Goal: Find specific page/section: Find specific page/section

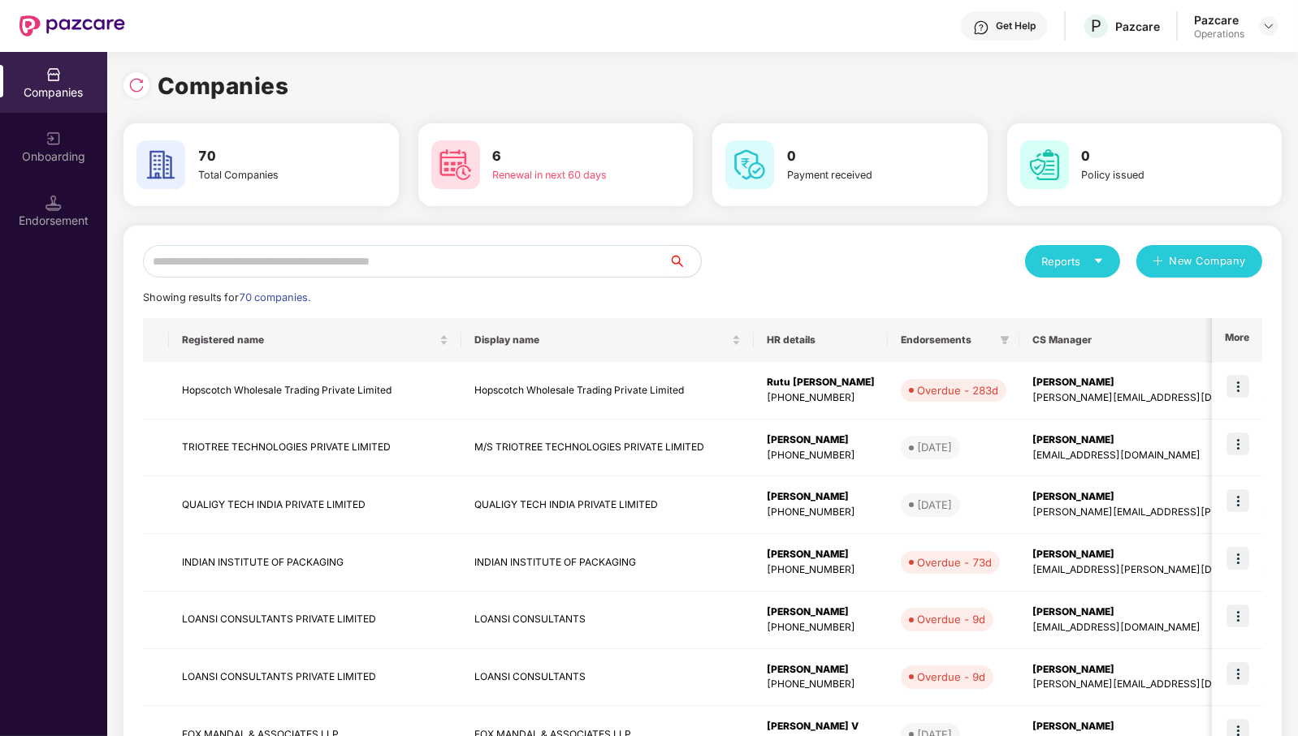
click at [530, 258] on input "text" at bounding box center [405, 261] width 525 height 32
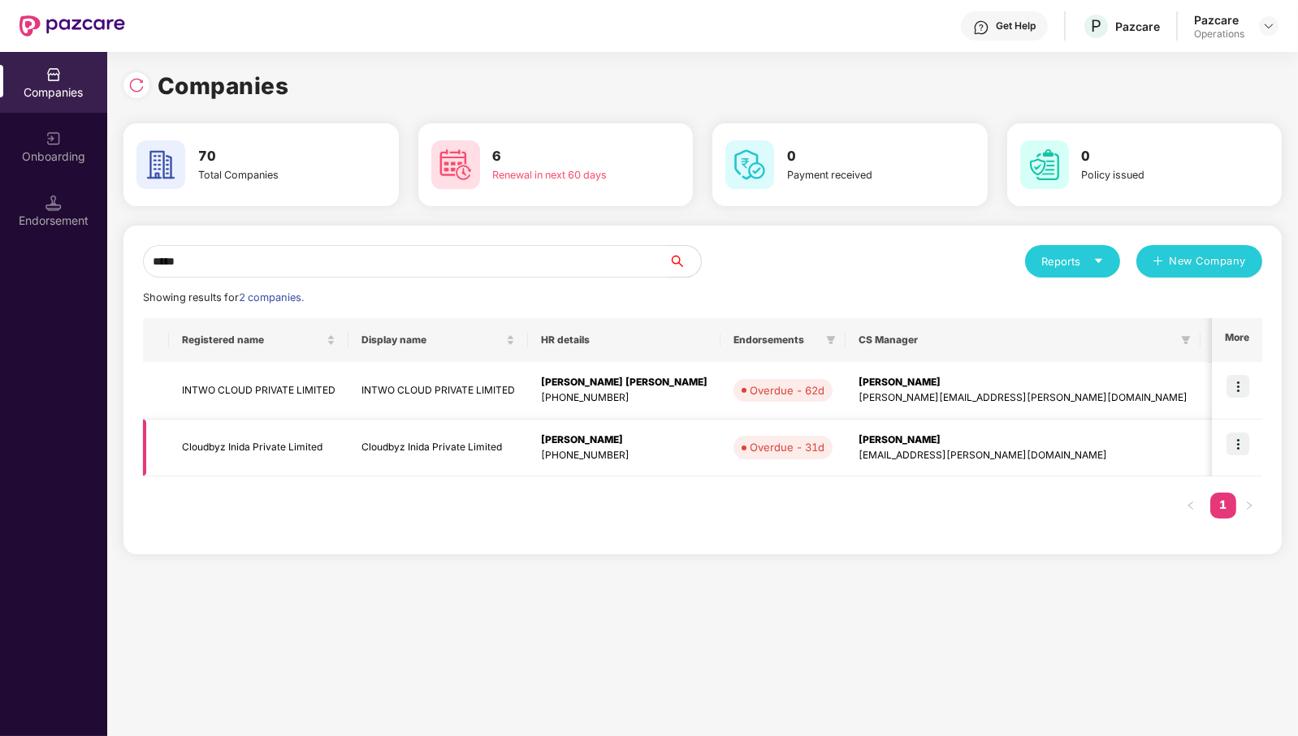
type input "*****"
click at [1241, 438] on img at bounding box center [1237, 444] width 23 height 23
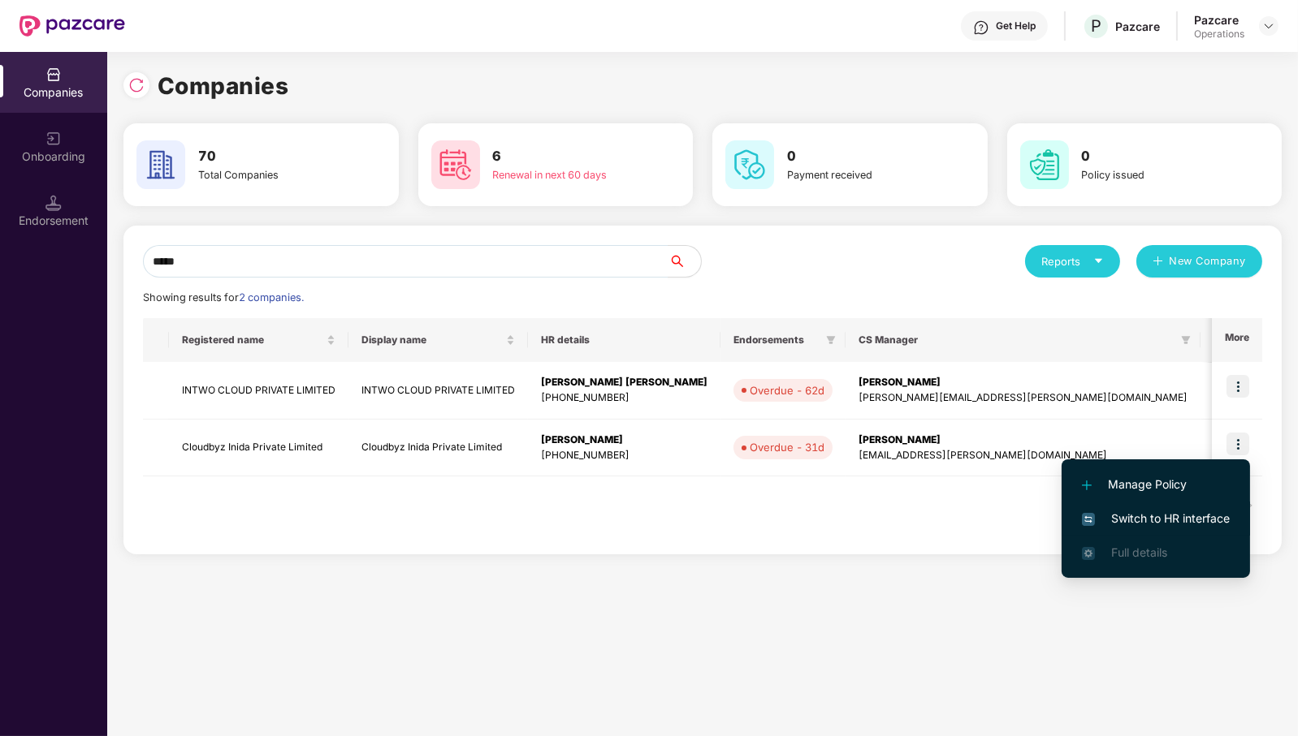
click at [1204, 516] on span "Switch to HR interface" at bounding box center [1156, 519] width 148 height 18
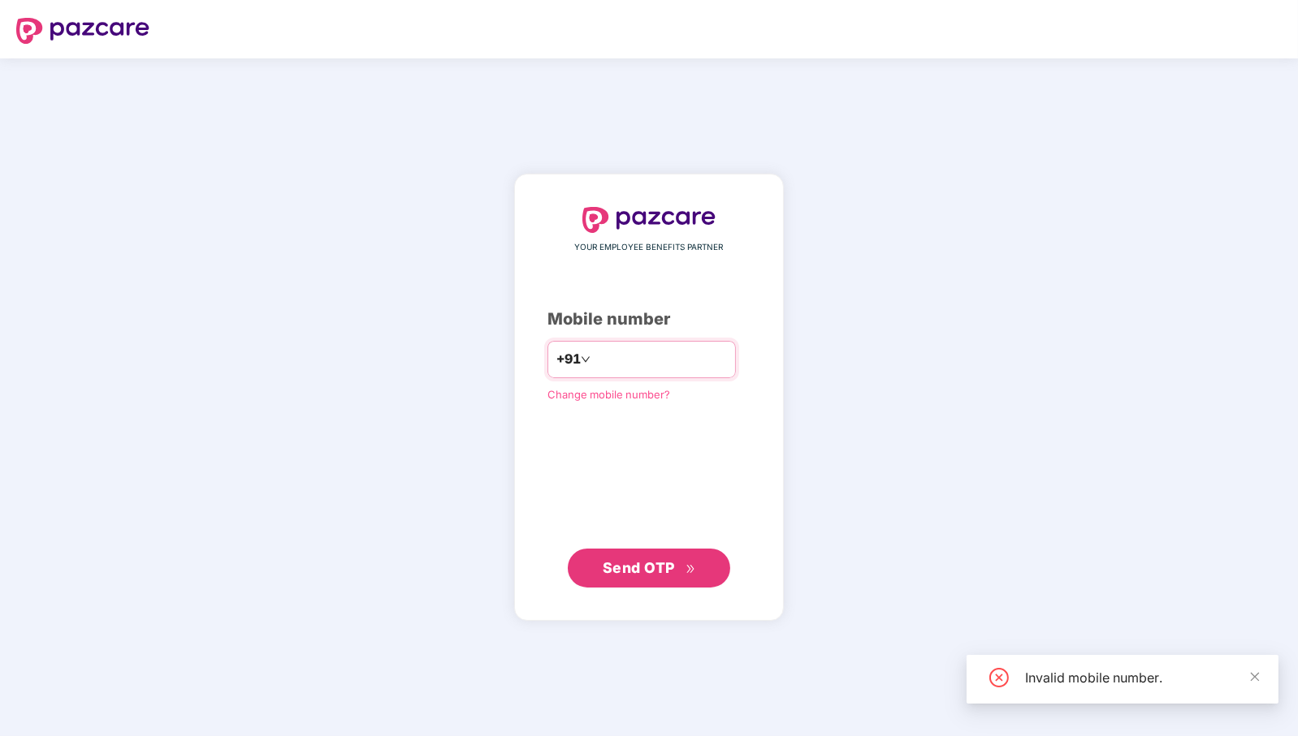
click at [594, 357] on input "*********" at bounding box center [660, 360] width 133 height 26
type input "**********"
click at [647, 556] on button "Send OTP" at bounding box center [649, 568] width 162 height 39
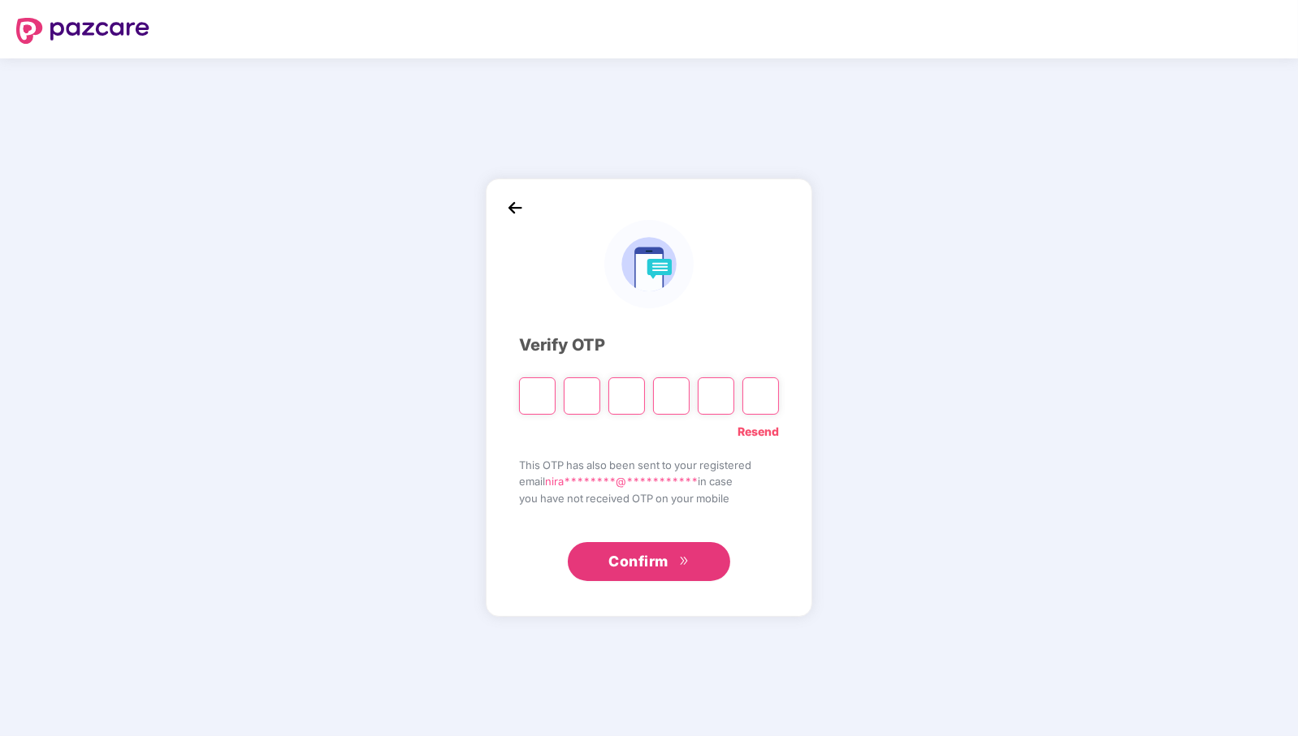
paste input "*"
type input "*"
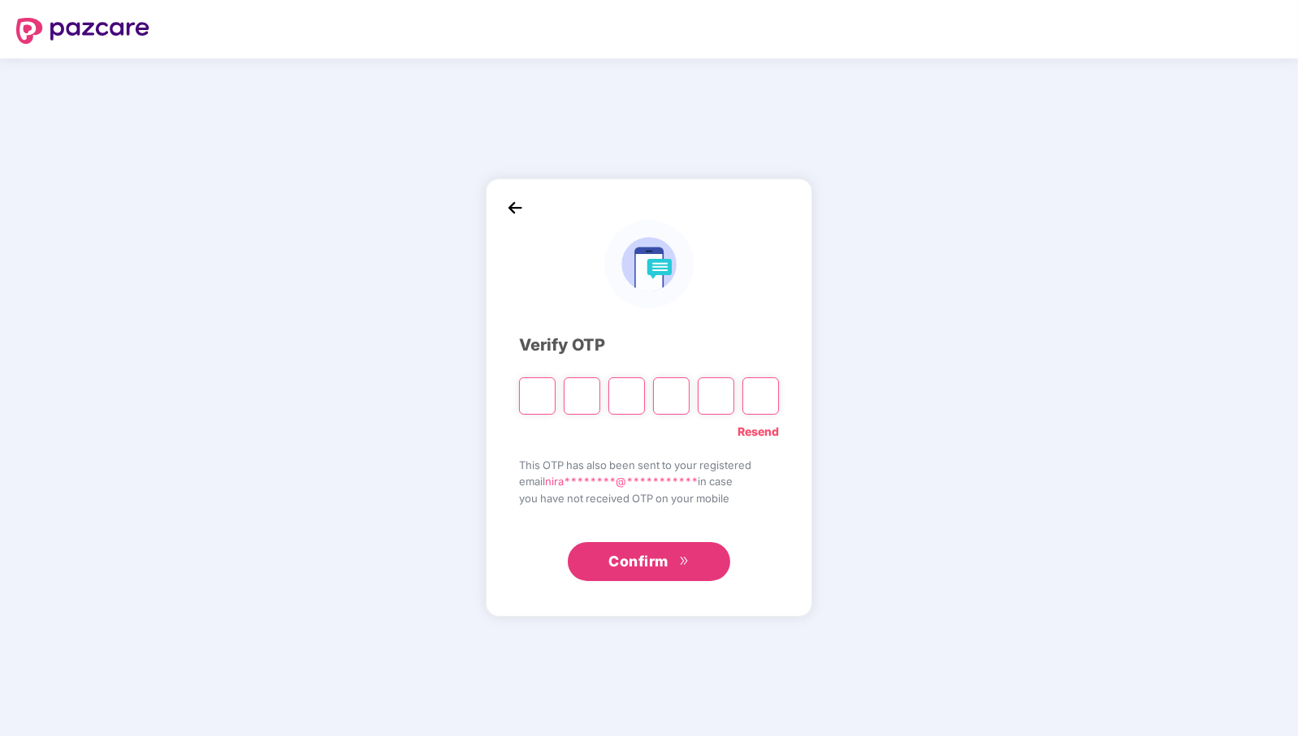
type input "*"
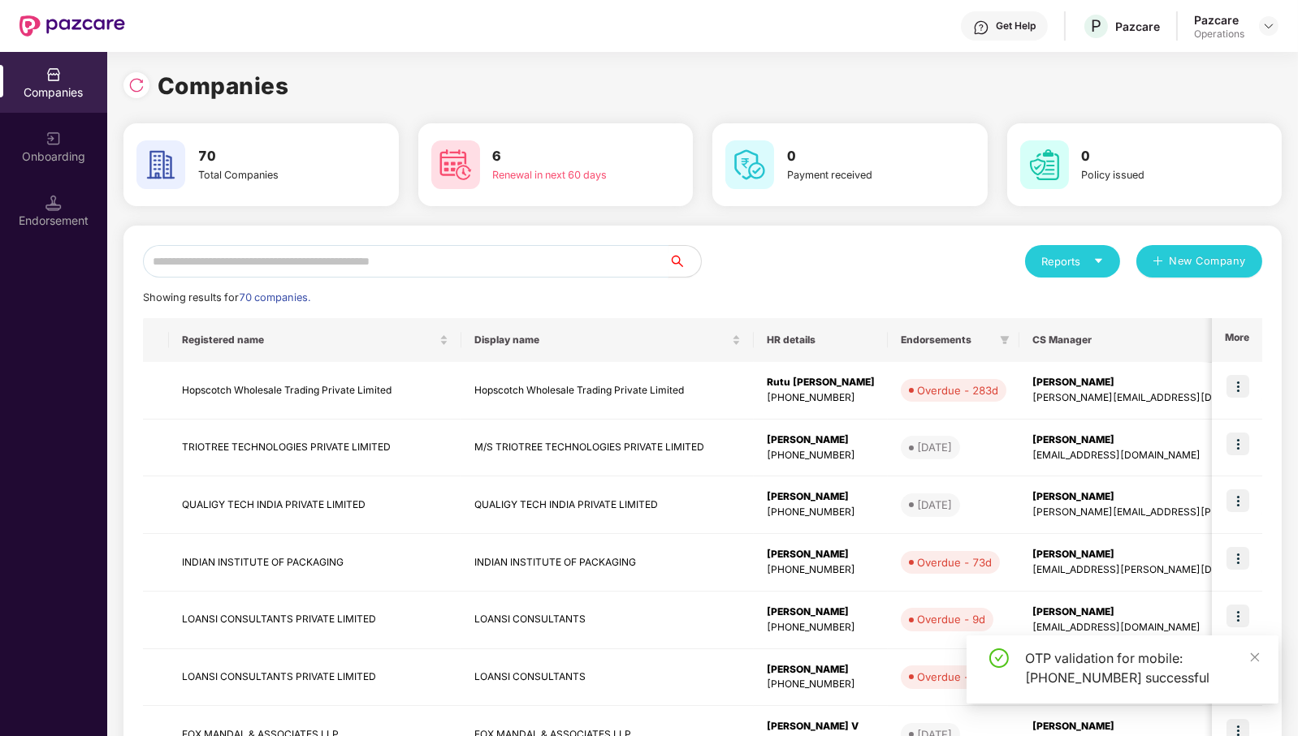
click at [327, 245] on input "text" at bounding box center [405, 261] width 525 height 32
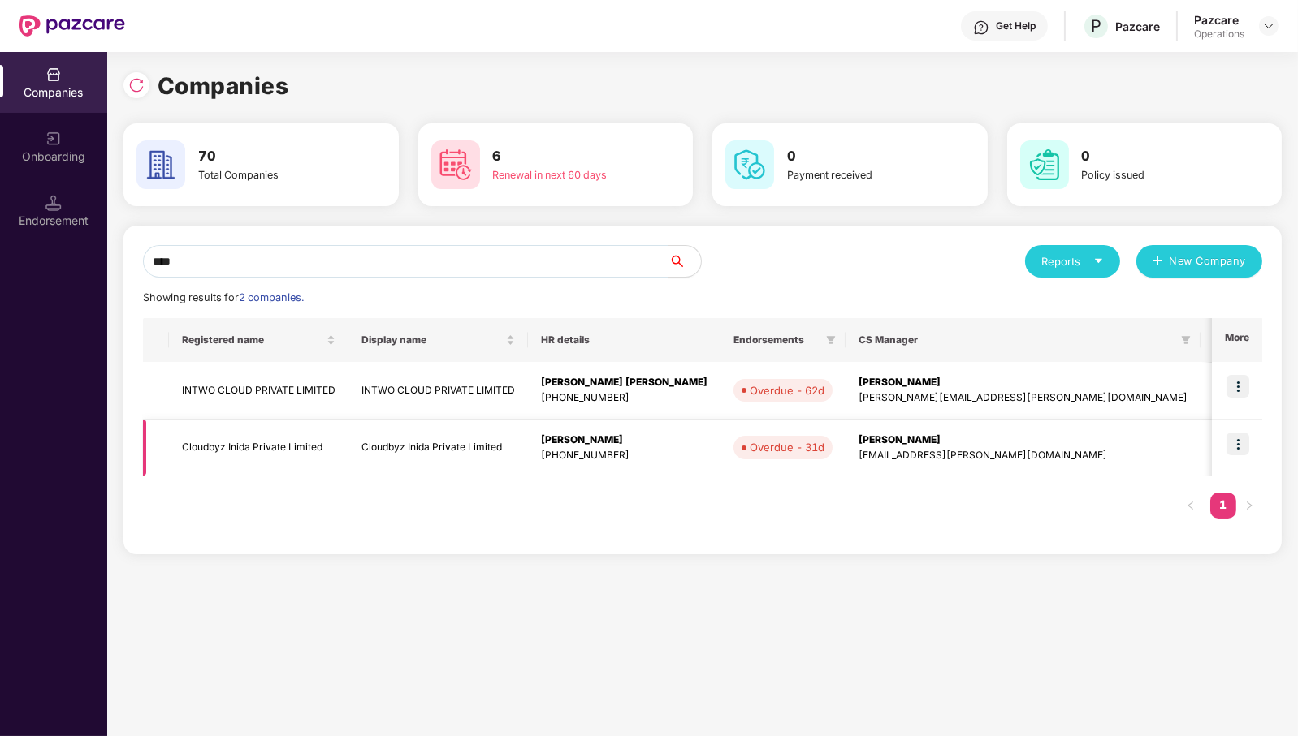
type input "****"
click at [1242, 441] on img at bounding box center [1237, 444] width 23 height 23
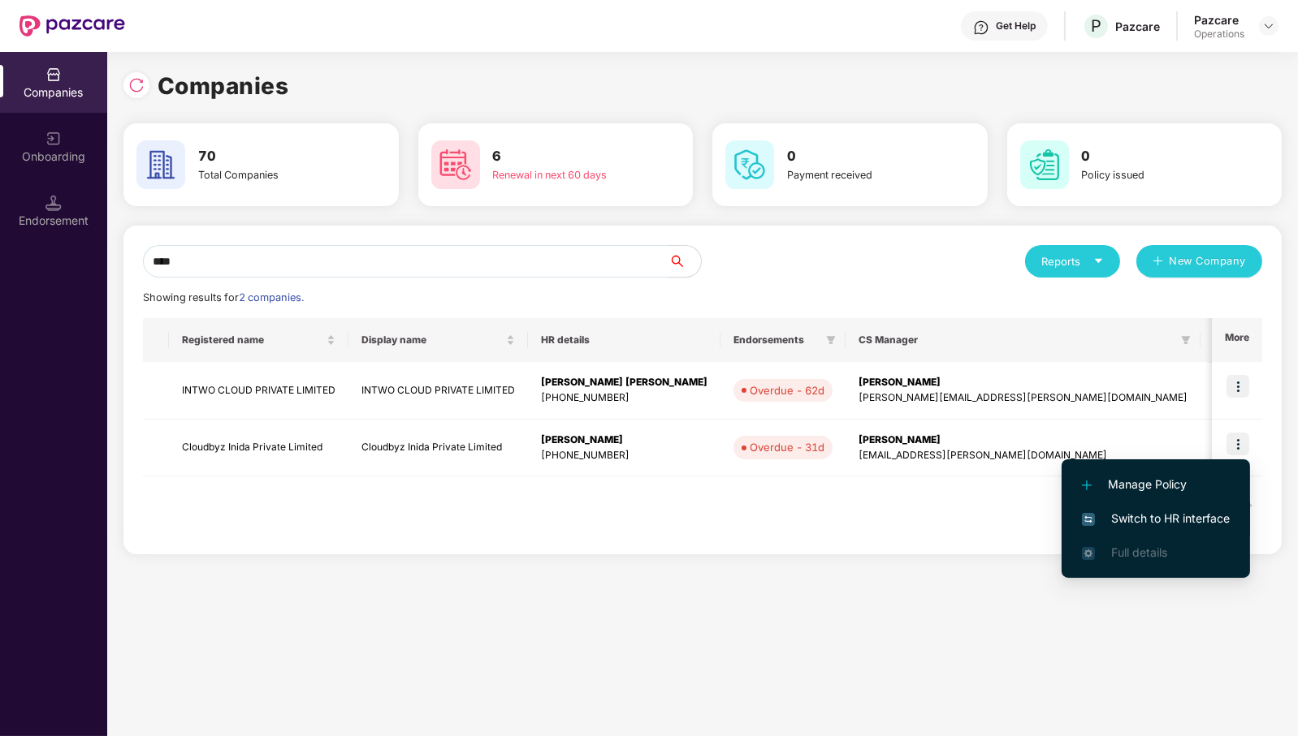
click at [1210, 512] on span "Switch to HR interface" at bounding box center [1156, 519] width 148 height 18
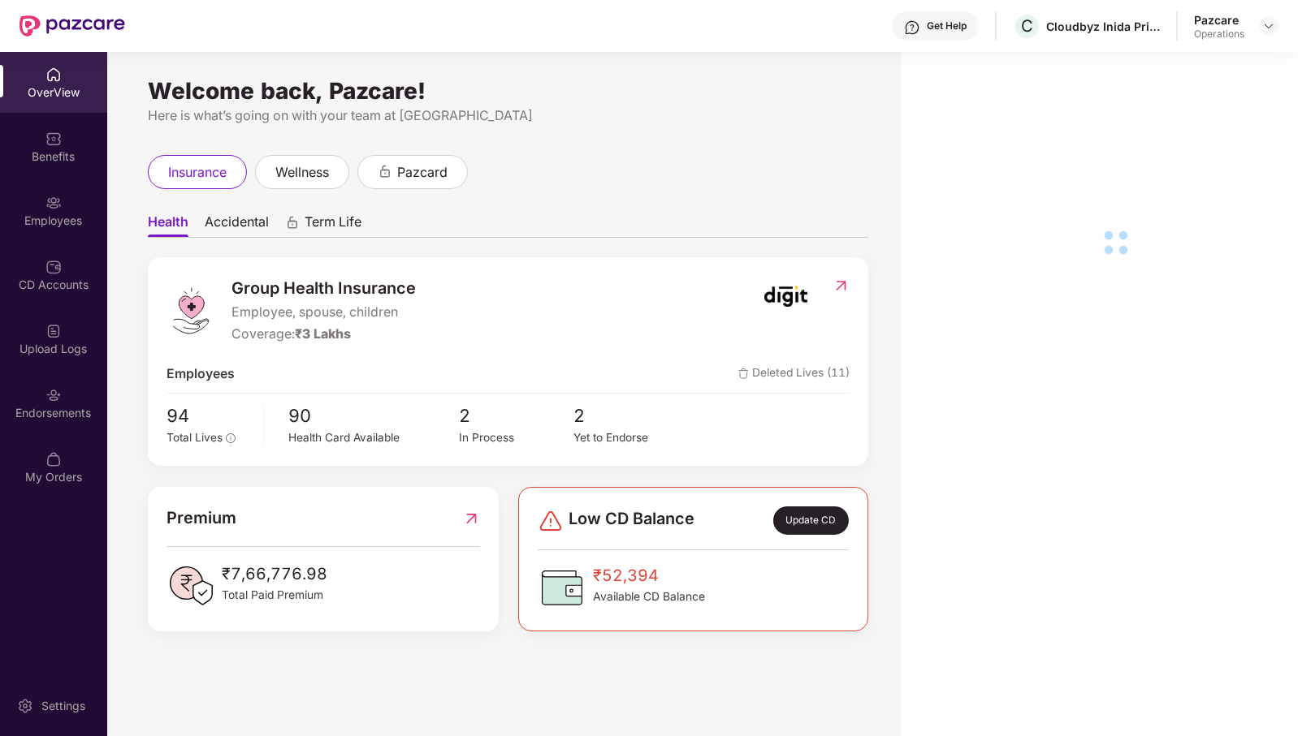
click at [50, 409] on div "Endorsements" at bounding box center [53, 413] width 107 height 16
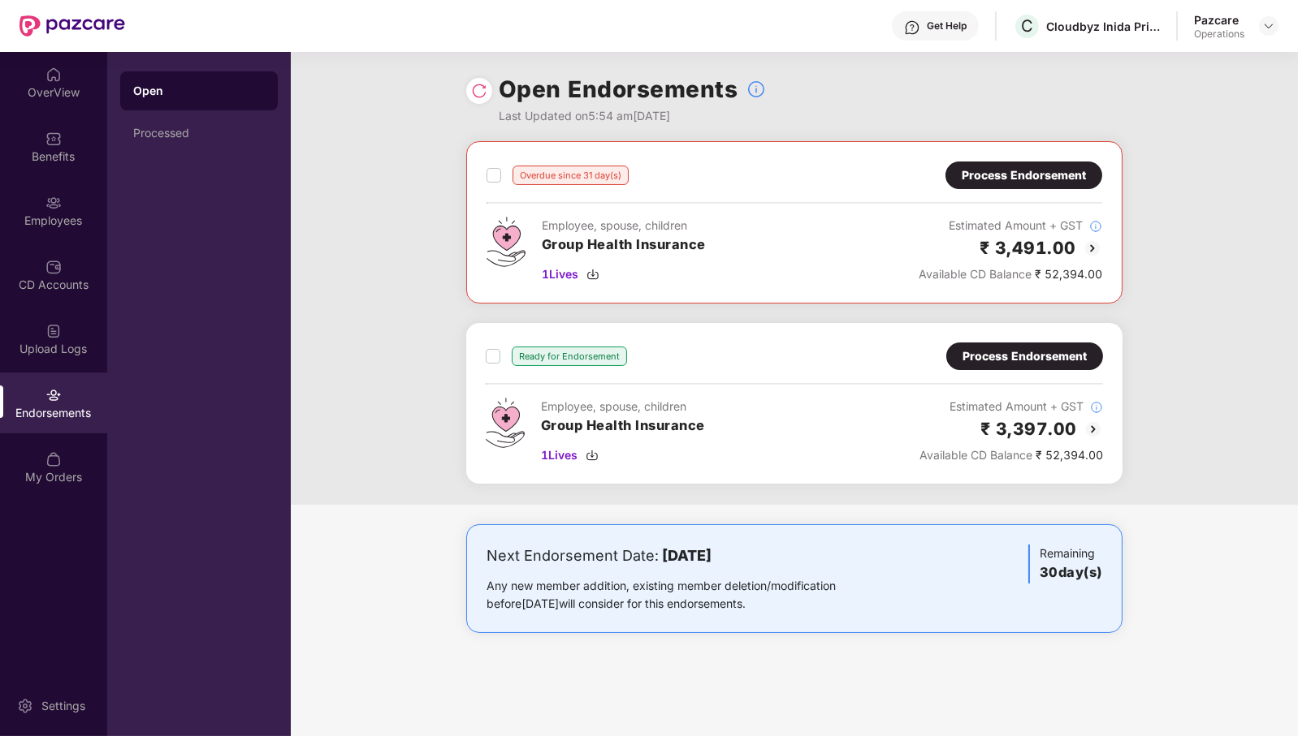
click at [1026, 183] on div "Process Endorsement" at bounding box center [1023, 175] width 124 height 18
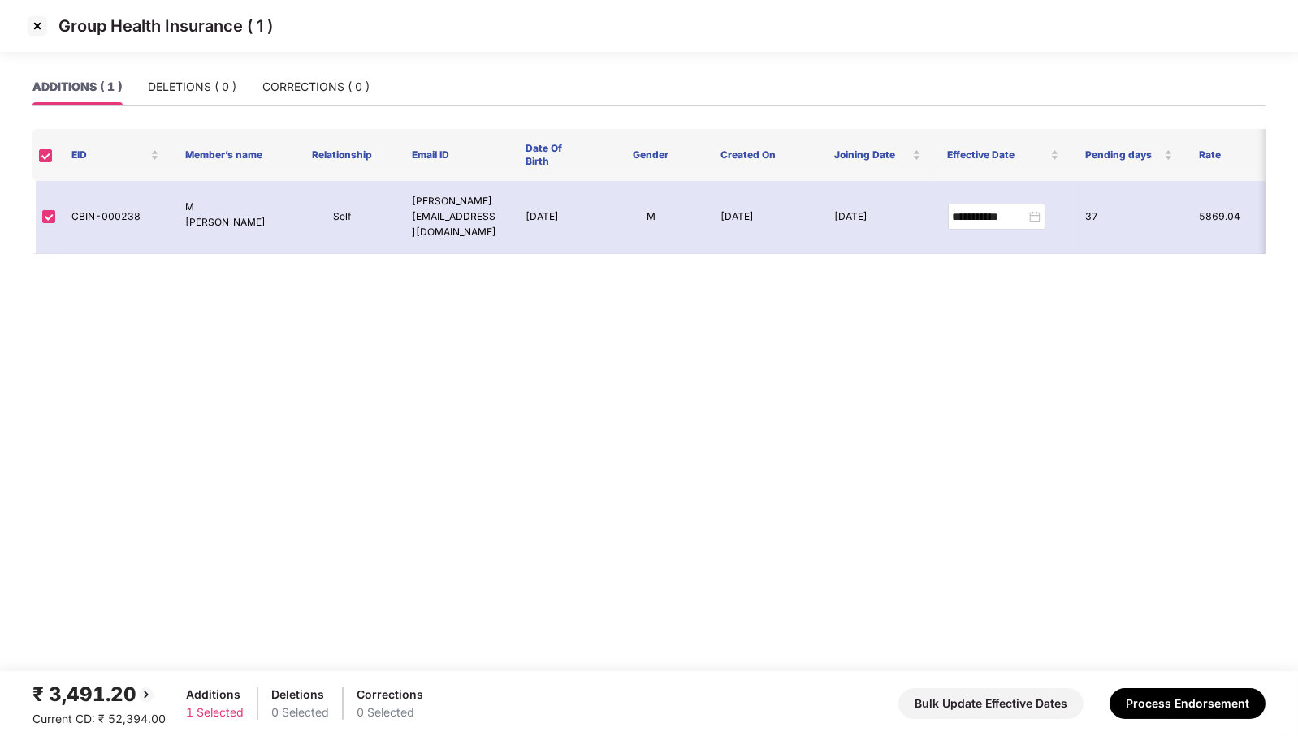
click at [37, 28] on img at bounding box center [37, 26] width 26 height 26
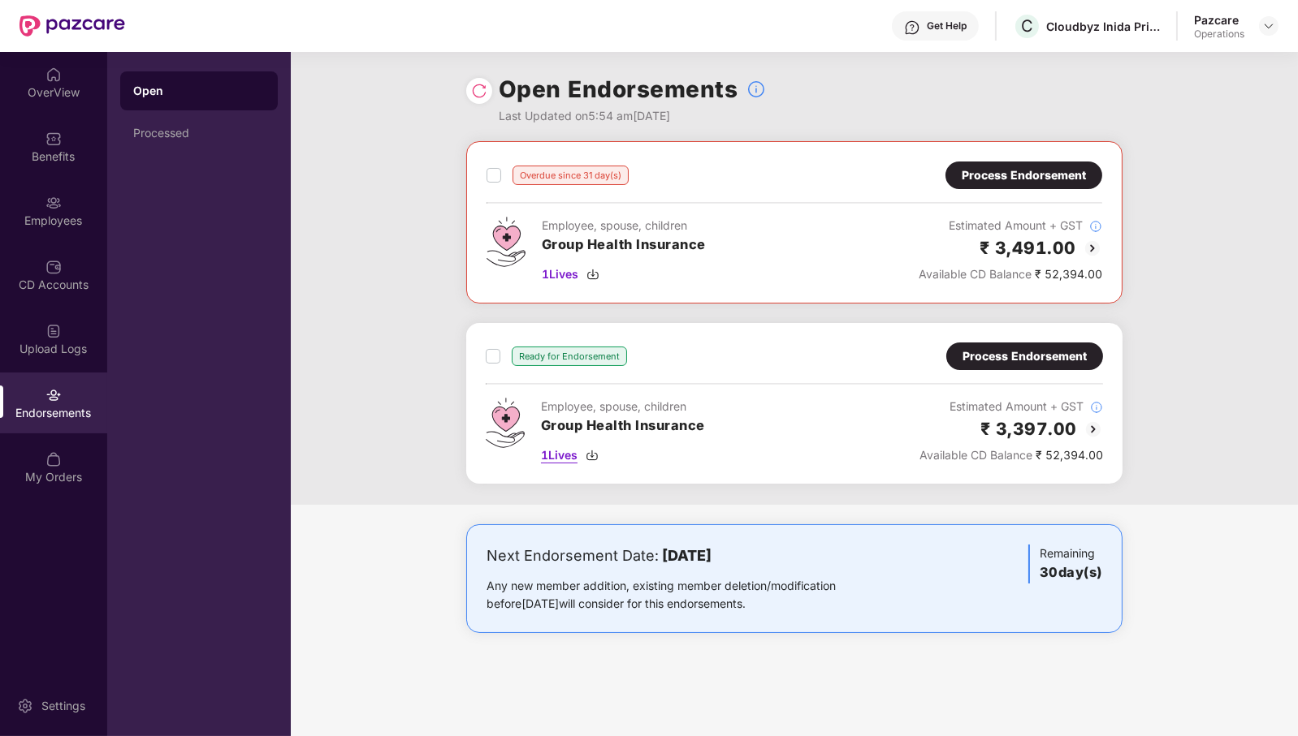
click at [555, 457] on span "1 Lives" at bounding box center [559, 456] width 37 height 18
click at [557, 270] on span "1 Lives" at bounding box center [560, 275] width 37 height 18
click at [1265, 29] on img at bounding box center [1268, 25] width 13 height 13
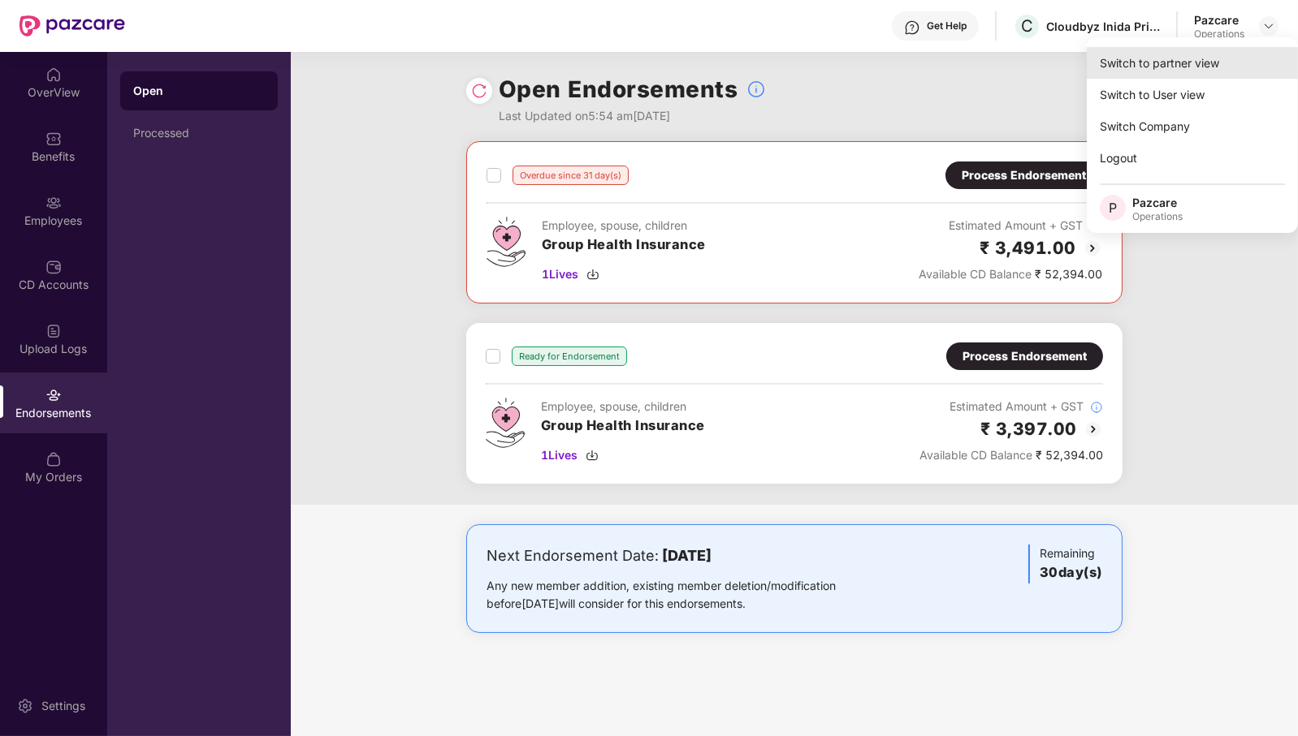
click at [1251, 53] on div "Switch to partner view" at bounding box center [1191, 63] width 211 height 32
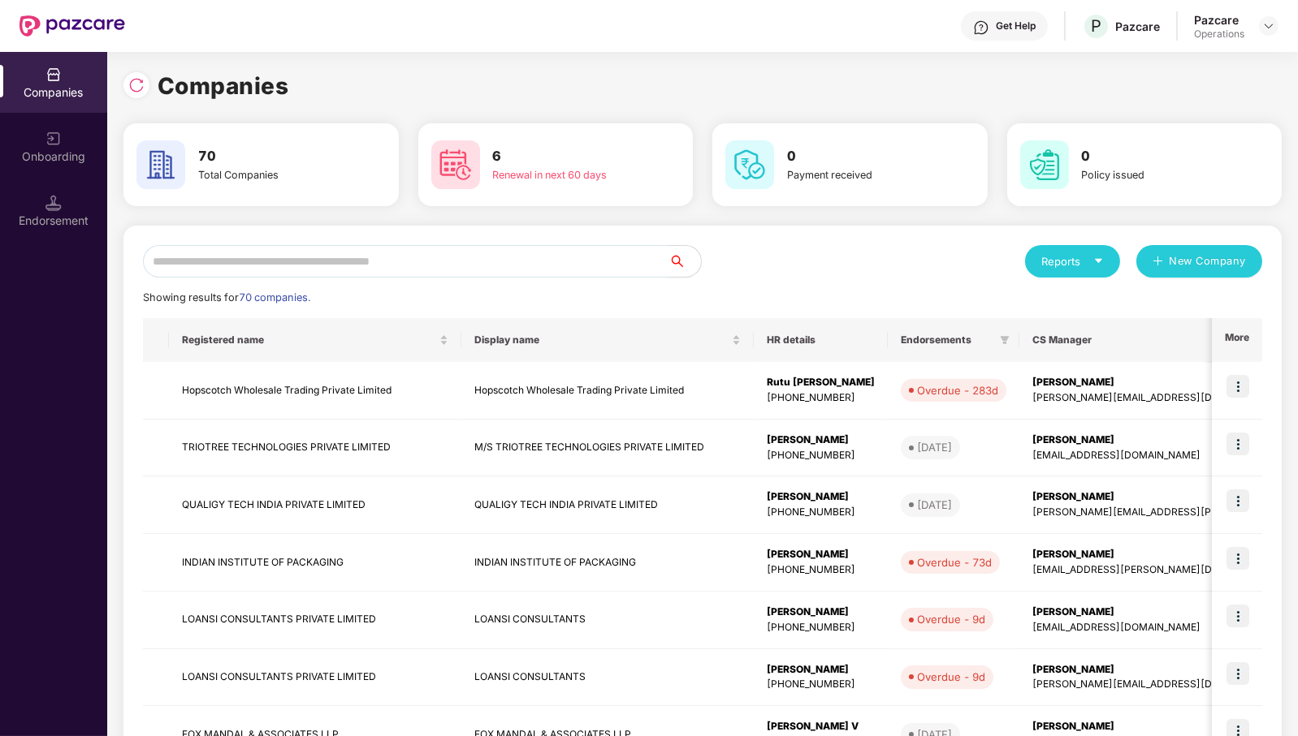
click at [430, 264] on input "text" at bounding box center [405, 261] width 525 height 32
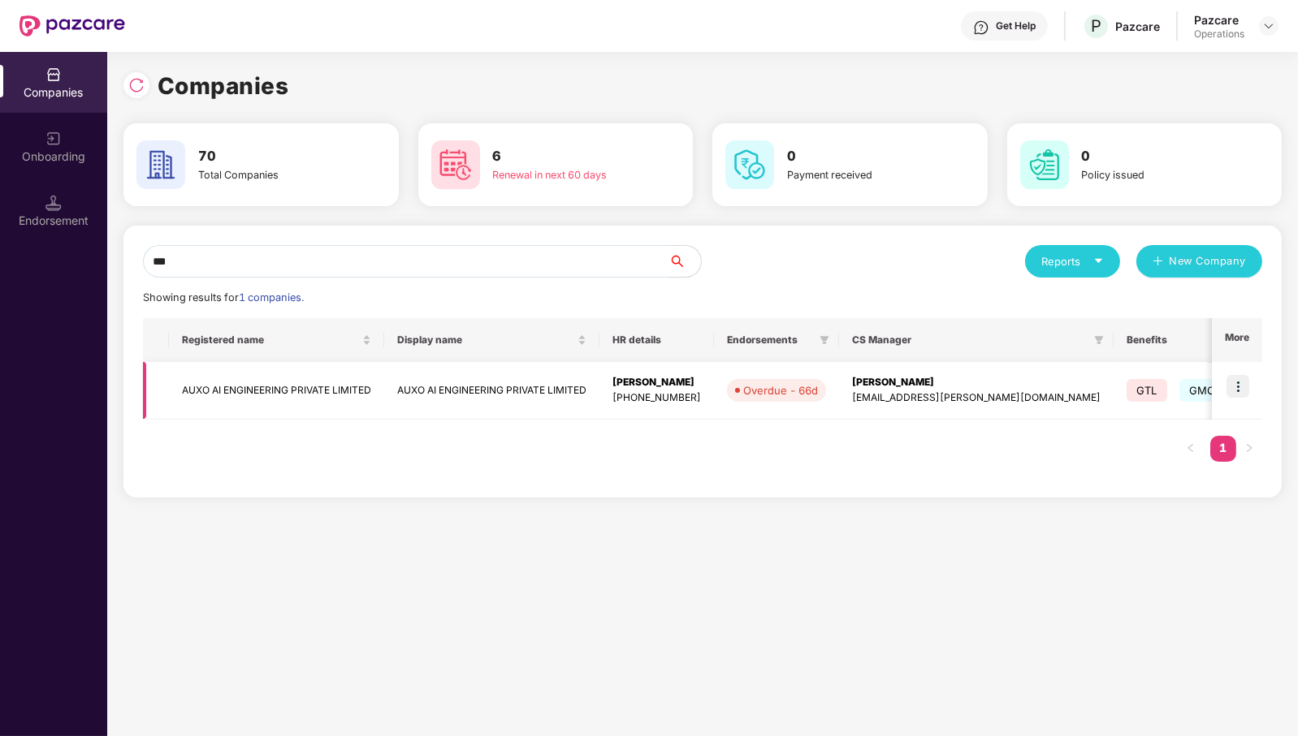
type input "***"
click at [235, 389] on td "AUXO AI ENGINEERING PRIVATE LIMITED" at bounding box center [276, 391] width 215 height 58
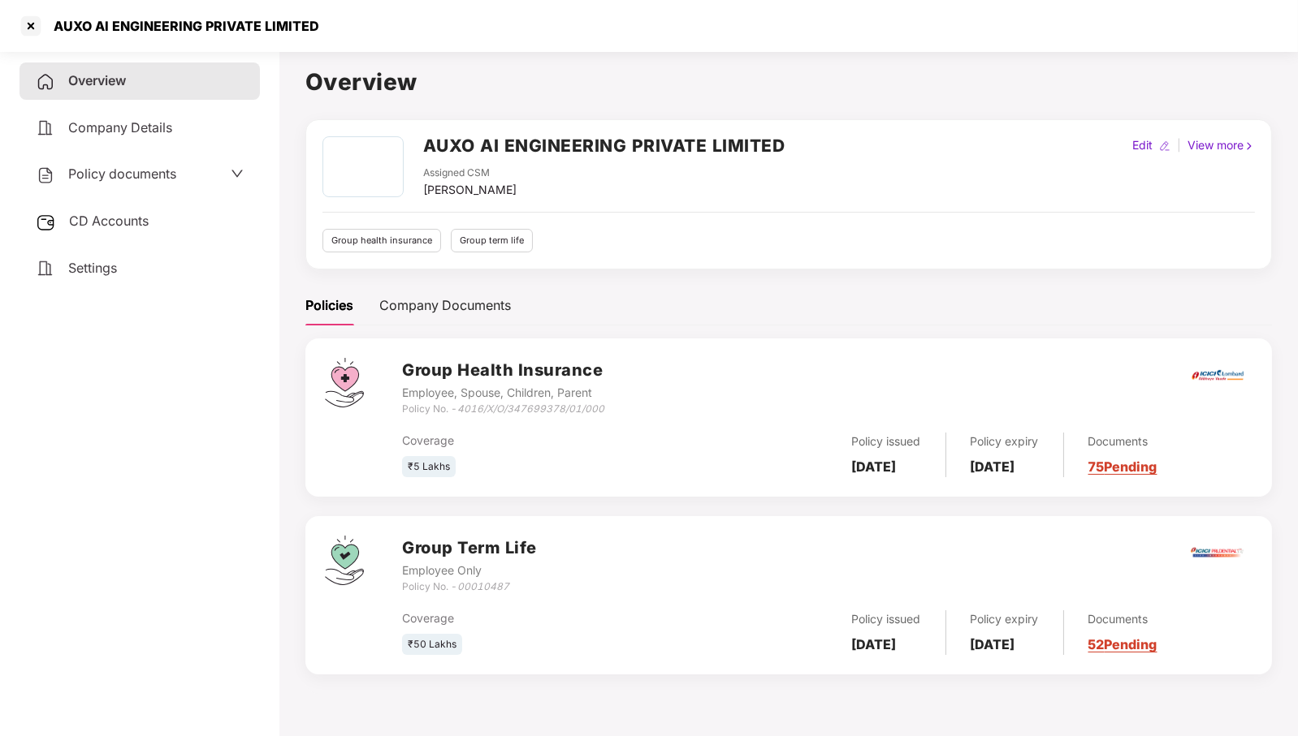
click at [537, 412] on icon "4016/X/O/347699378/01/000" at bounding box center [530, 409] width 147 height 12
click at [521, 451] on div "Coverage ₹5 Lakhs" at bounding box center [543, 455] width 283 height 46
drag, startPoint x: 461, startPoint y: 411, endPoint x: 651, endPoint y: 406, distance: 190.1
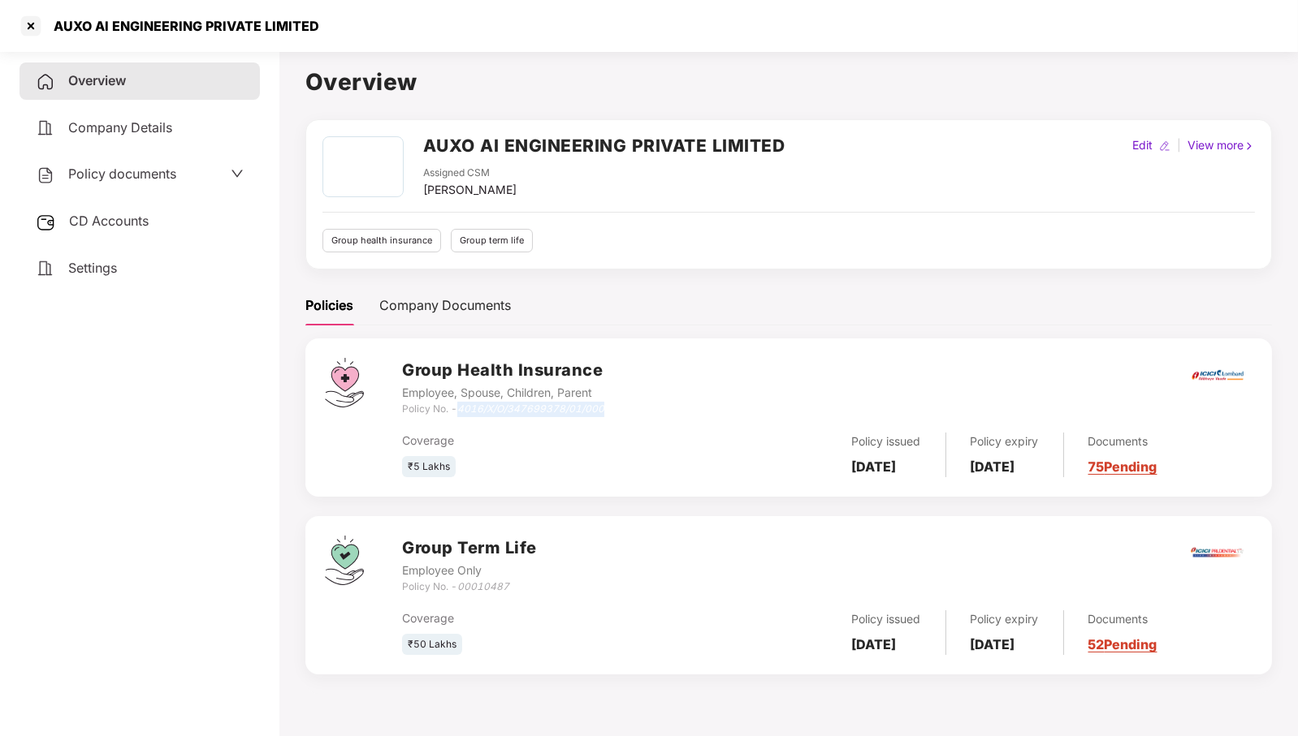
click at [651, 406] on div "Group Health Insurance Employee, Spouse, Children, Parent Policy No. - 4016/X/O…" at bounding box center [827, 387] width 850 height 58
copy icon "4016/X/O/347699378/01/000"
drag, startPoint x: 559, startPoint y: 437, endPoint x: 460, endPoint y: 409, distance: 102.8
click at [460, 409] on div "Group Health Insurance Employee, Spouse, Children, Parent Policy No. - 4016/X/O…" at bounding box center [827, 417] width 850 height 119
click at [460, 409] on icon "4016/X/O/347699378/01/000" at bounding box center [530, 409] width 147 height 12
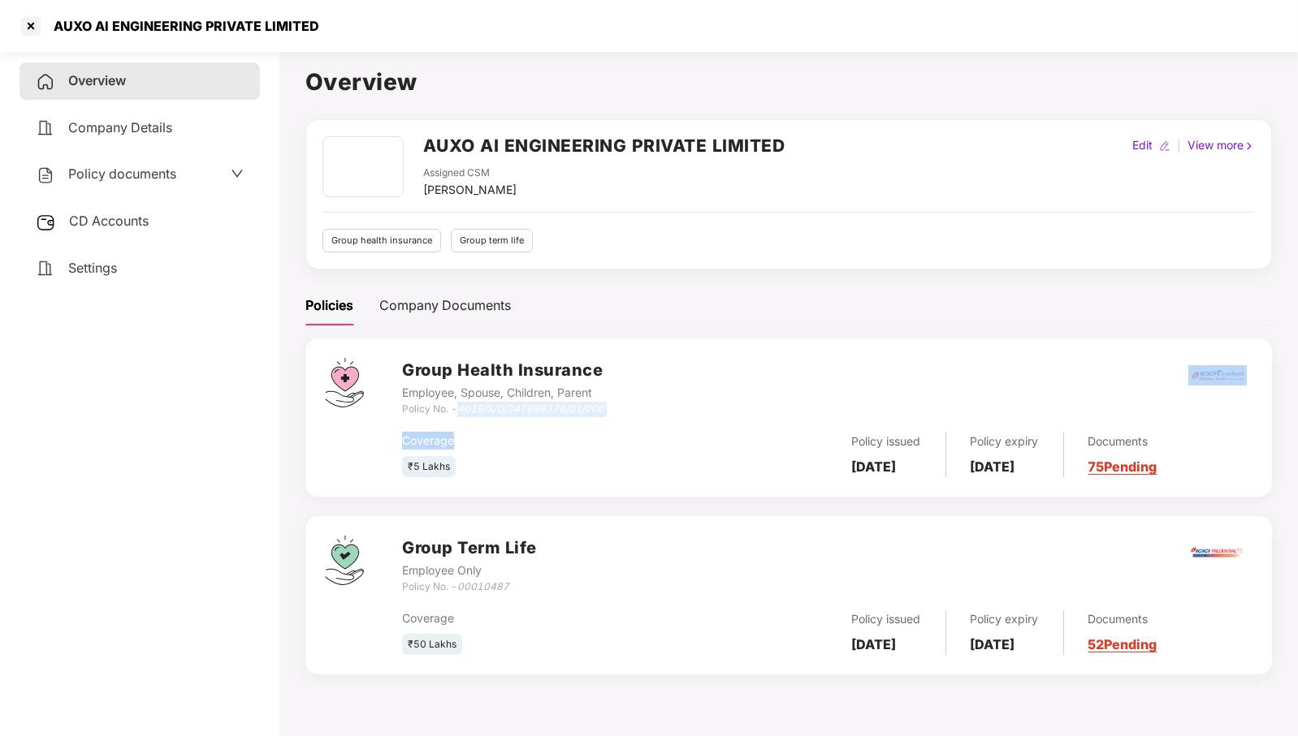
drag, startPoint x: 460, startPoint y: 409, endPoint x: 603, endPoint y: 418, distance: 143.2
click at [603, 418] on div "Group Health Insurance Employee, Spouse, Children, Parent Policy No. - 4016/X/O…" at bounding box center [827, 417] width 850 height 119
click at [603, 419] on div "Coverage ₹5 Lakhs Policy issued 12 June 2025 Policy expiry 11 June 2026 Documen…" at bounding box center [827, 447] width 850 height 61
drag, startPoint x: 462, startPoint y: 410, endPoint x: 602, endPoint y: 407, distance: 139.7
click at [602, 407] on icon "4016/X/O/347699378/01/000" at bounding box center [530, 409] width 147 height 12
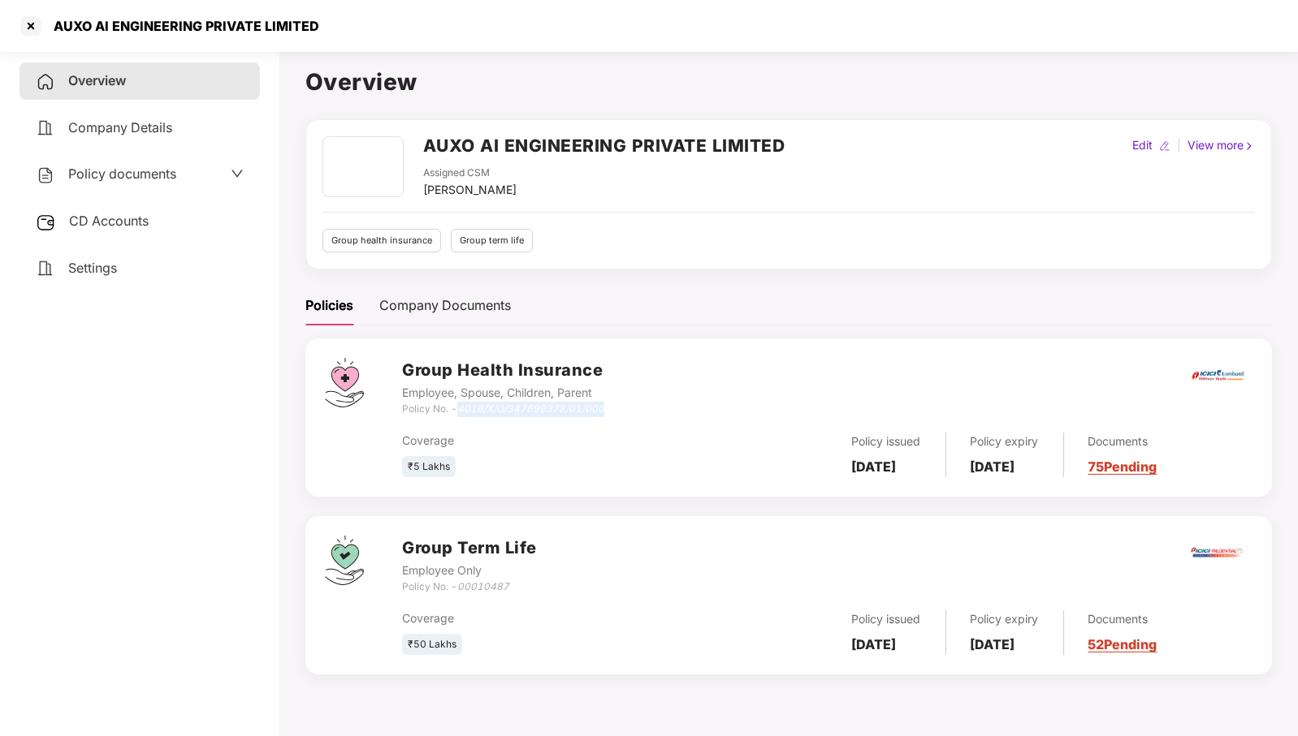
copy icon "4016/X/O/347699378/01/000"
drag, startPoint x: 542, startPoint y: 398, endPoint x: 550, endPoint y: 409, distance: 13.5
click at [550, 409] on div "Group Health Insurance Employee, Spouse, Children, Parent Policy No. - 4016/X/O…" at bounding box center [503, 387] width 202 height 58
